Goal: Information Seeking & Learning: Learn about a topic

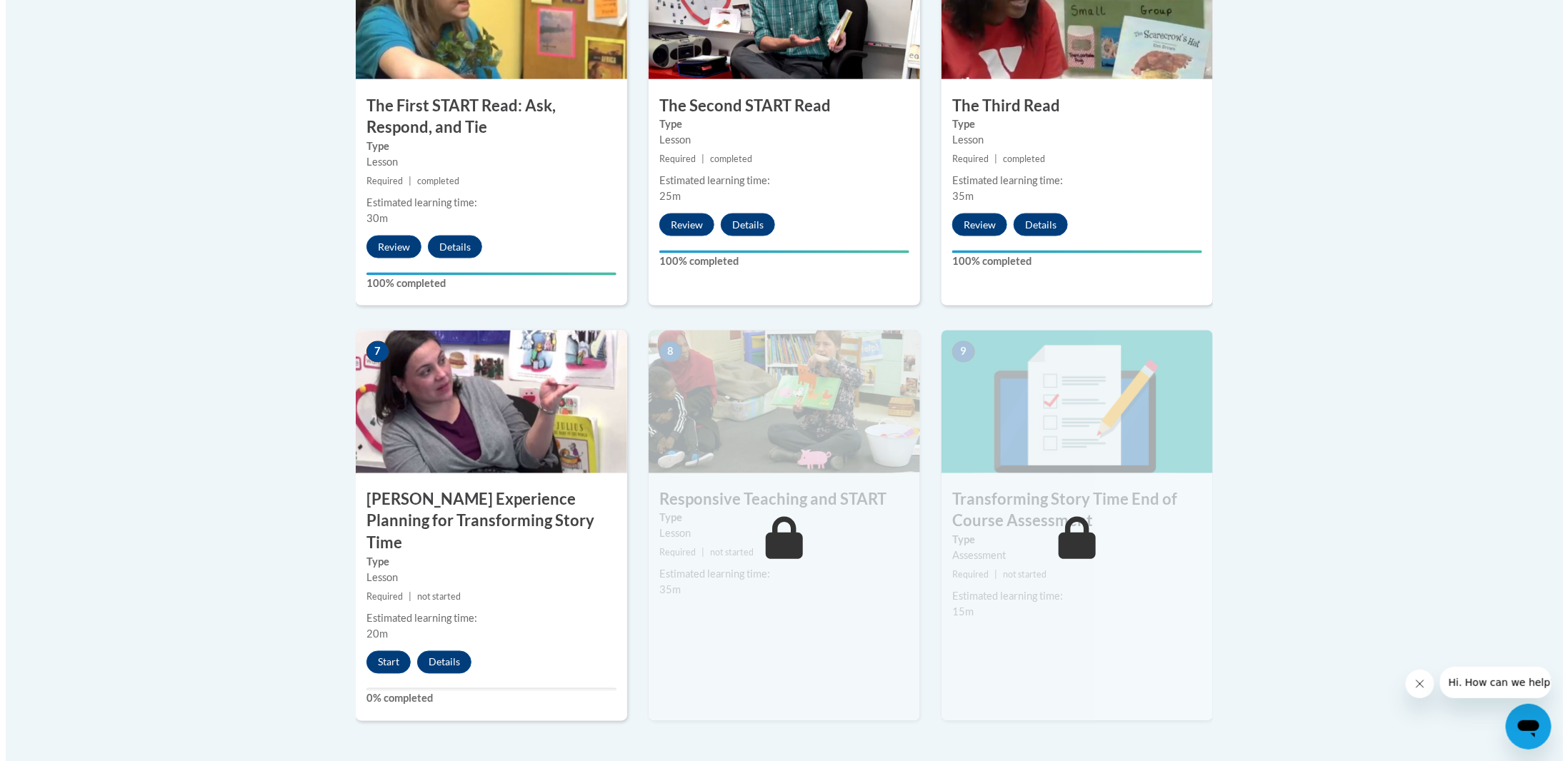
scroll to position [1142, 0]
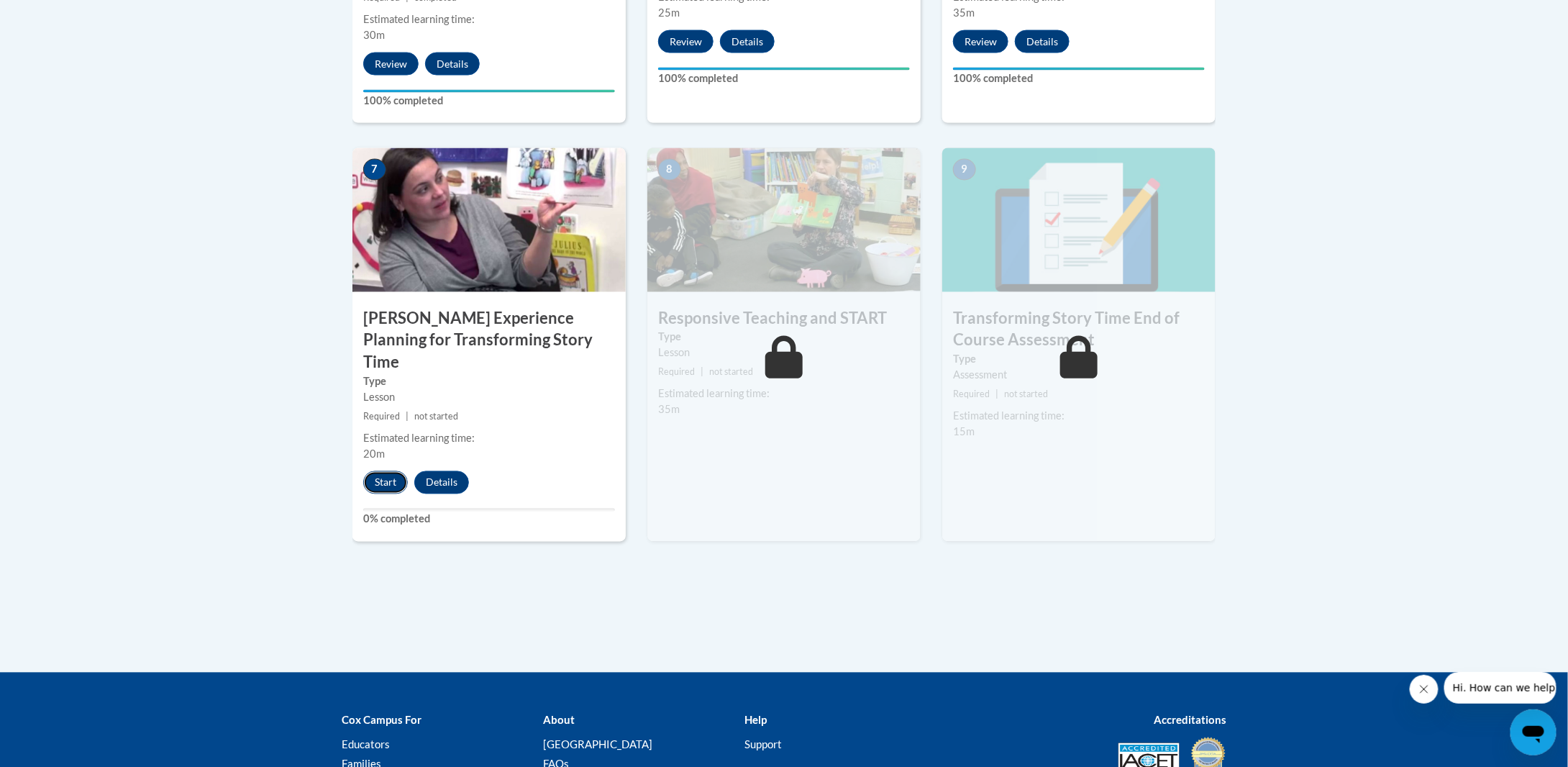
click at [397, 471] on button "Start" at bounding box center [386, 482] width 45 height 23
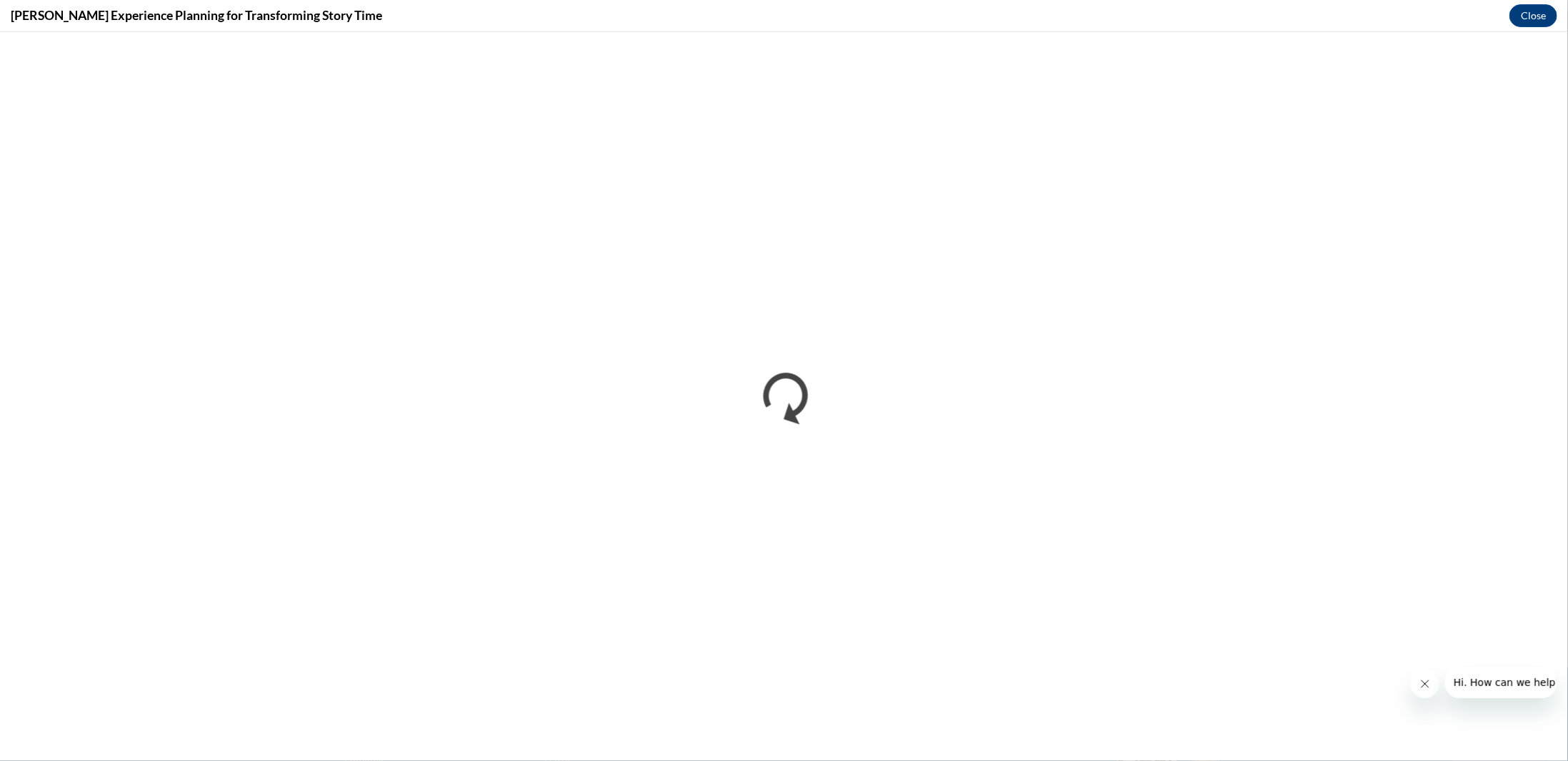
scroll to position [0, 0]
